Goal: Check status

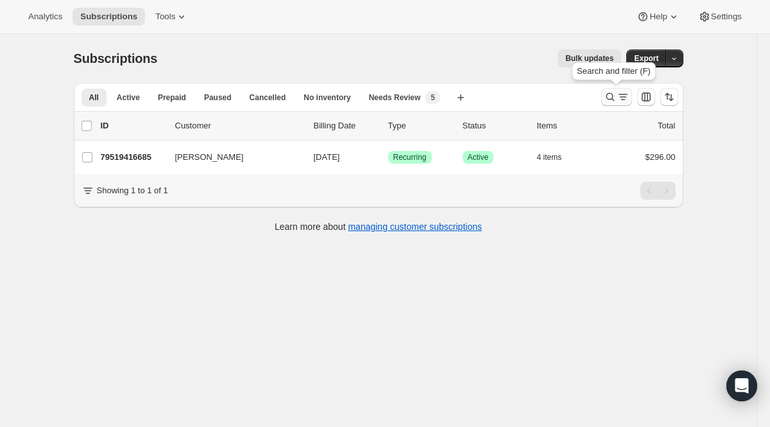
click at [614, 93] on icon "Search and filter results" at bounding box center [610, 97] width 13 height 13
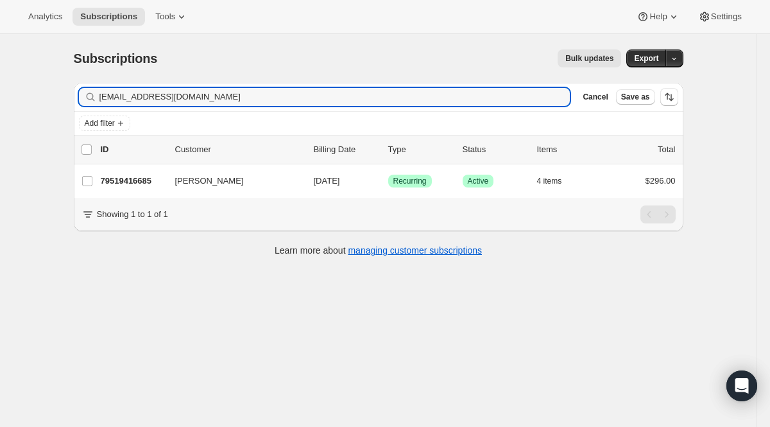
drag, startPoint x: 372, startPoint y: 97, endPoint x: 24, endPoint y: 82, distance: 349.0
click at [24, 82] on div "Subscriptions. This page is ready Subscriptions Bulk updates More actions Bulk …" at bounding box center [378, 247] width 757 height 427
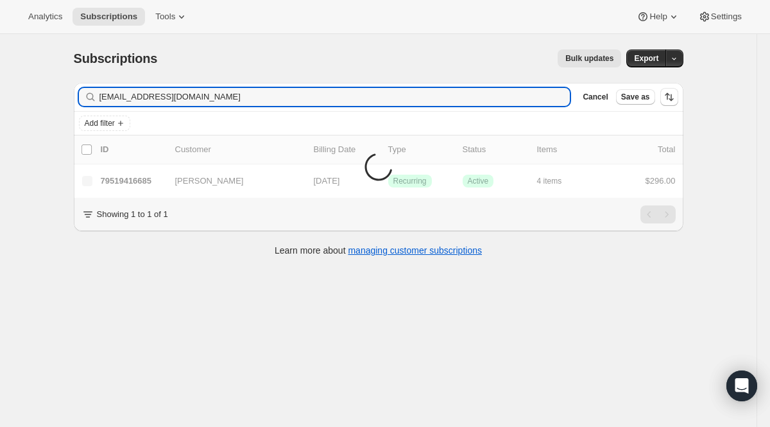
type input "[EMAIL_ADDRESS][DOMAIN_NAME]"
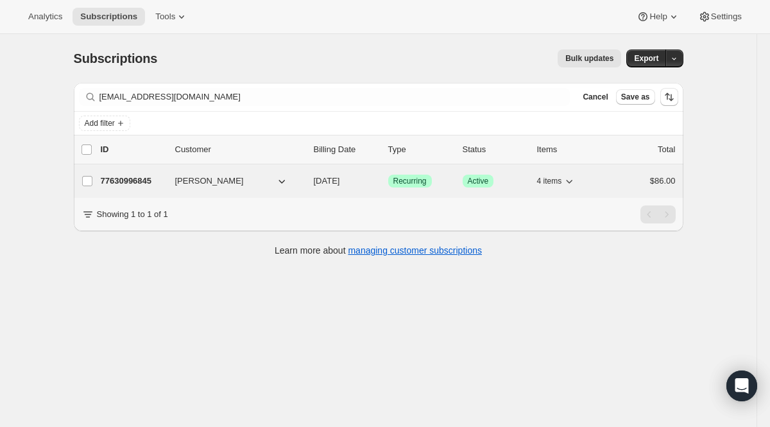
click at [397, 175] on span "Success Recurring" at bounding box center [410, 181] width 44 height 13
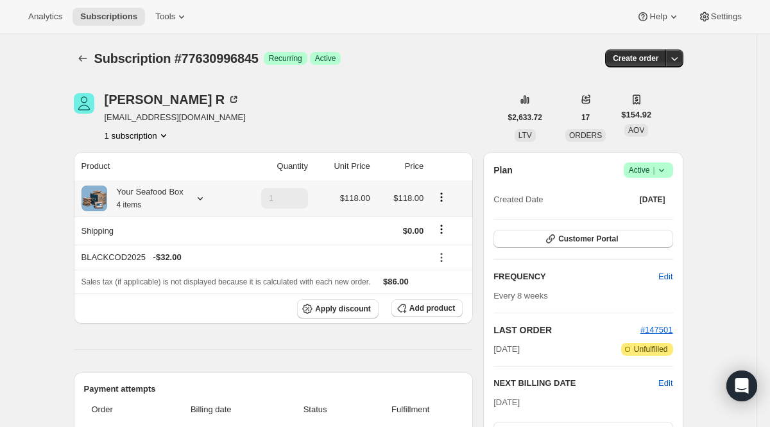
click at [203, 199] on icon at bounding box center [200, 198] width 5 height 3
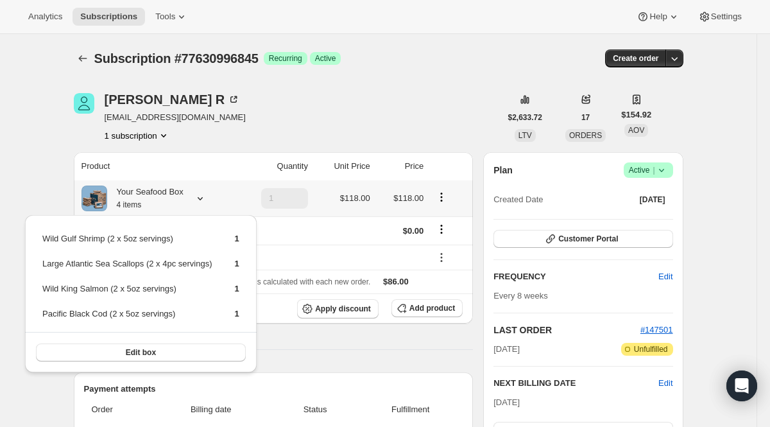
click at [203, 199] on icon at bounding box center [200, 198] width 5 height 3
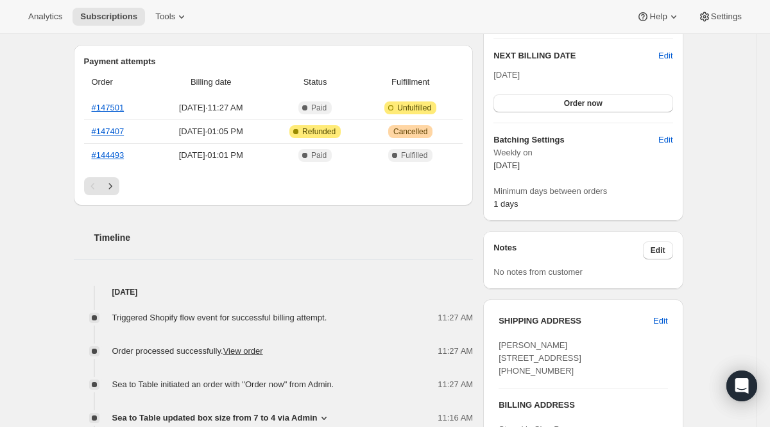
scroll to position [385, 0]
